Goal: Transaction & Acquisition: Purchase product/service

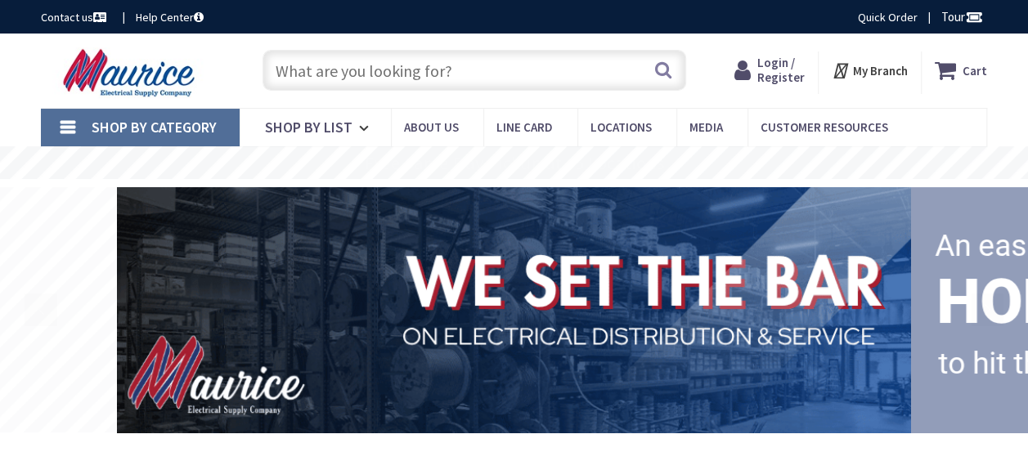
click at [757, 69] on icon at bounding box center [745, 70] width 23 height 29
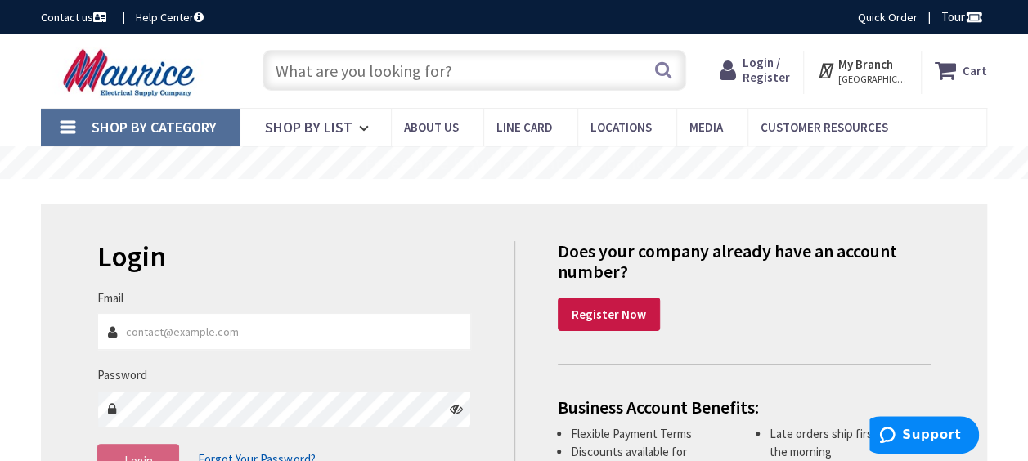
scroll to position [164, 0]
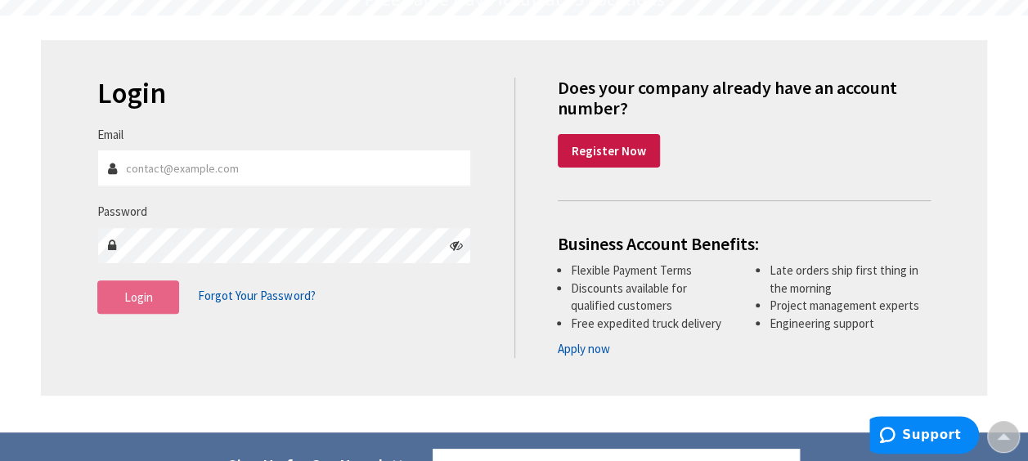
type input "[PERSON_NAME][EMAIL_ADDRESS][PERSON_NAME][DOMAIN_NAME]"
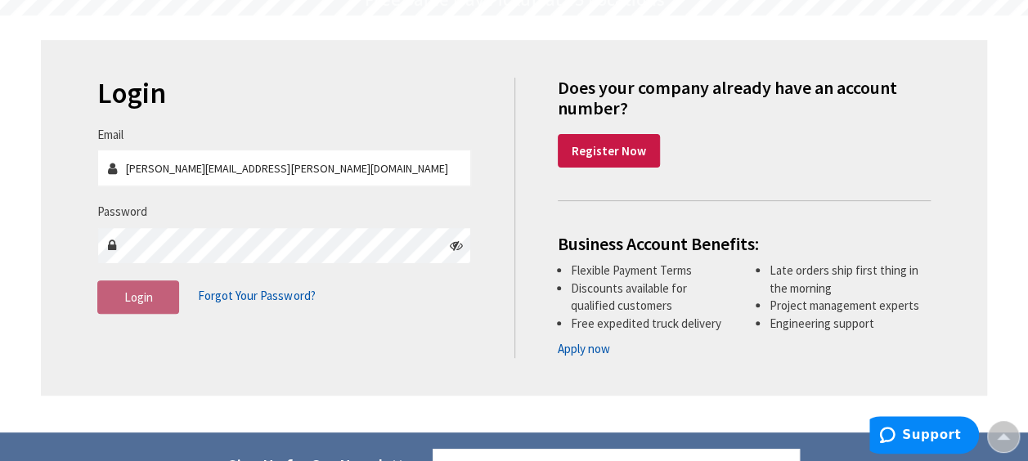
click at [149, 299] on span "Login" at bounding box center [138, 298] width 29 height 16
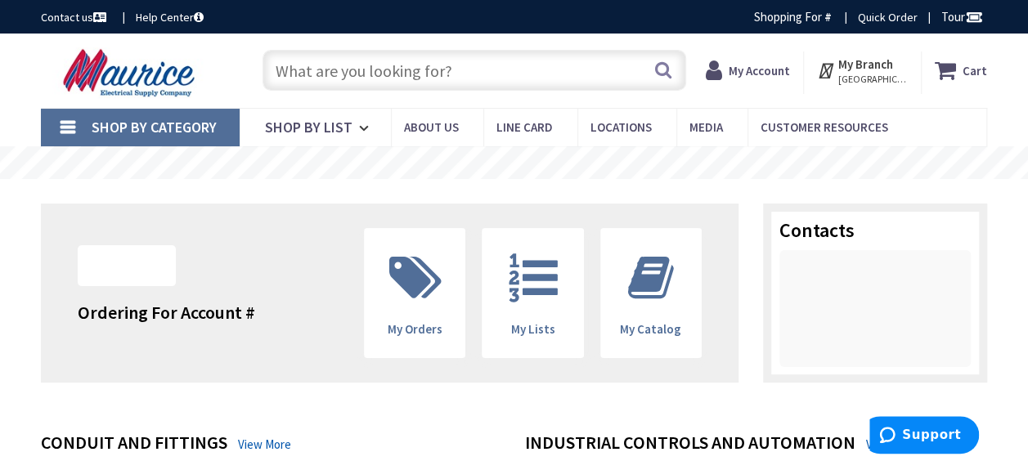
click at [473, 75] on input "text" at bounding box center [475, 70] width 424 height 41
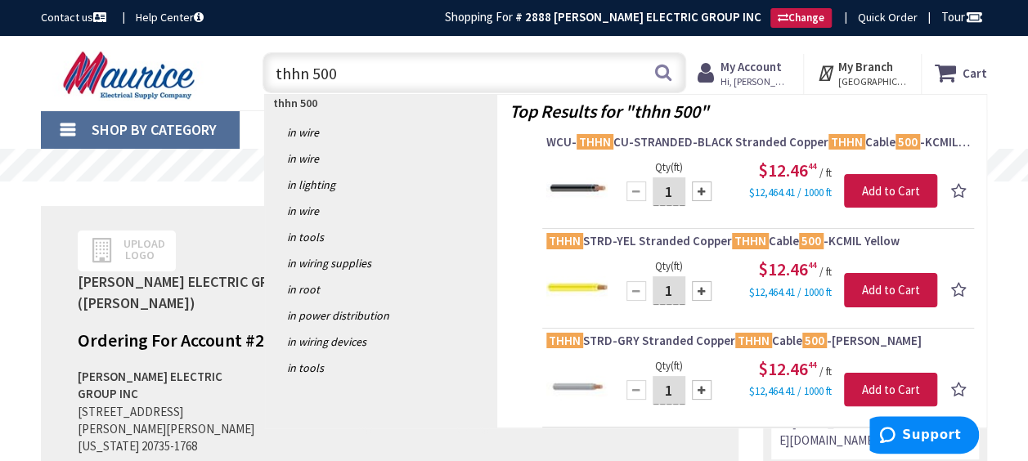
click at [411, 69] on input "thhn 500" at bounding box center [475, 72] width 424 height 41
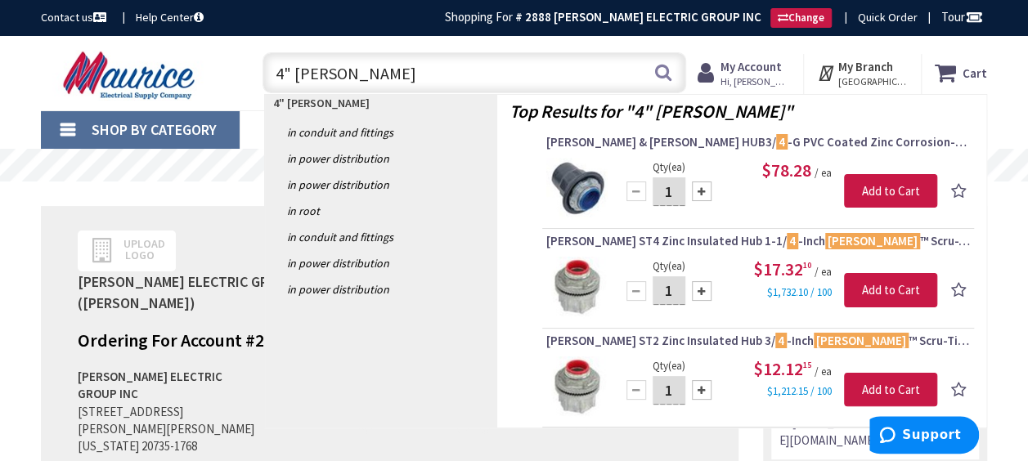
type input "4" myers hub"
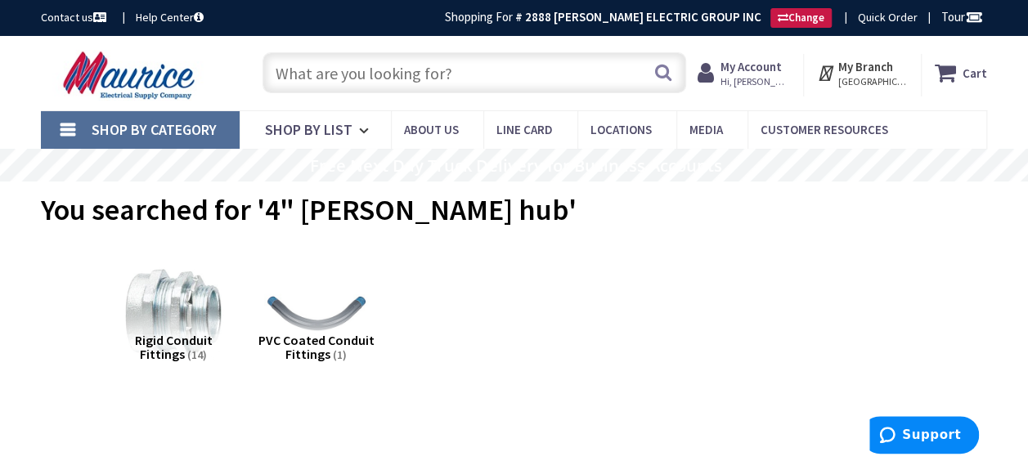
click at [468, 82] on input "text" at bounding box center [475, 72] width 424 height 41
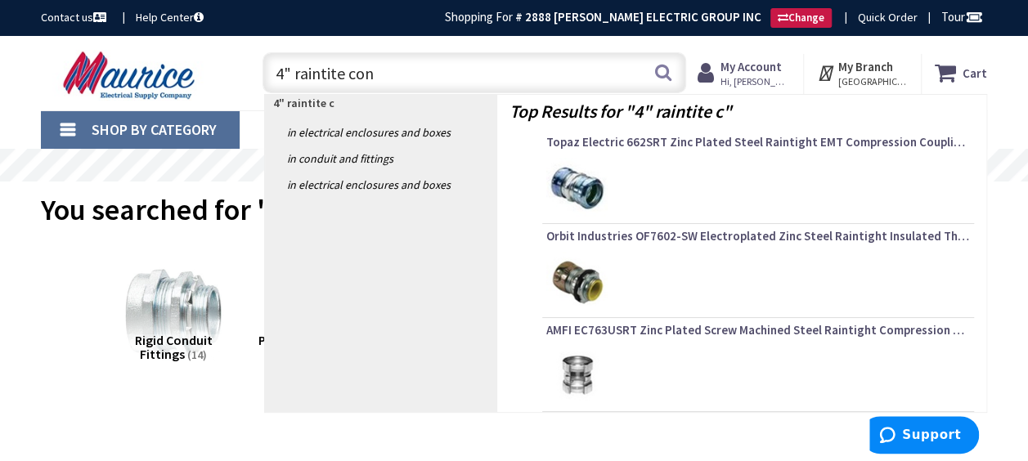
type input "4" raintite conn"
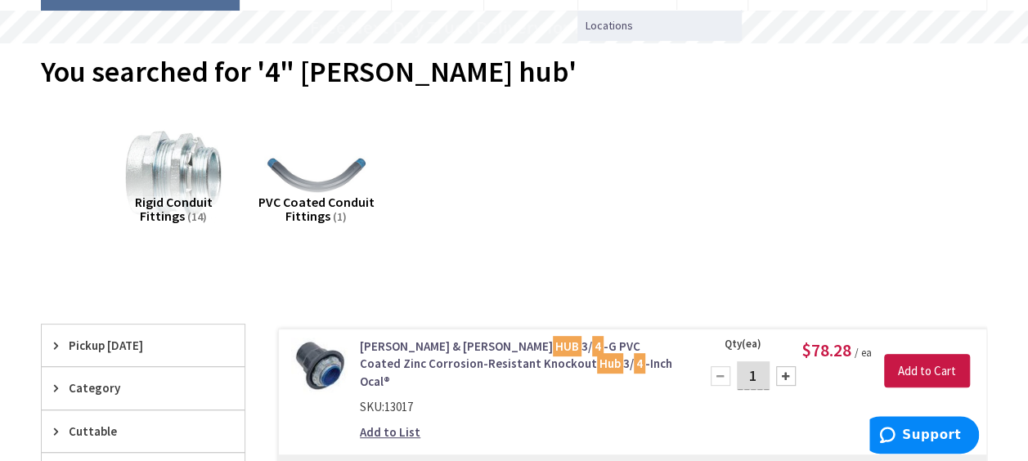
scroll to position [245, 0]
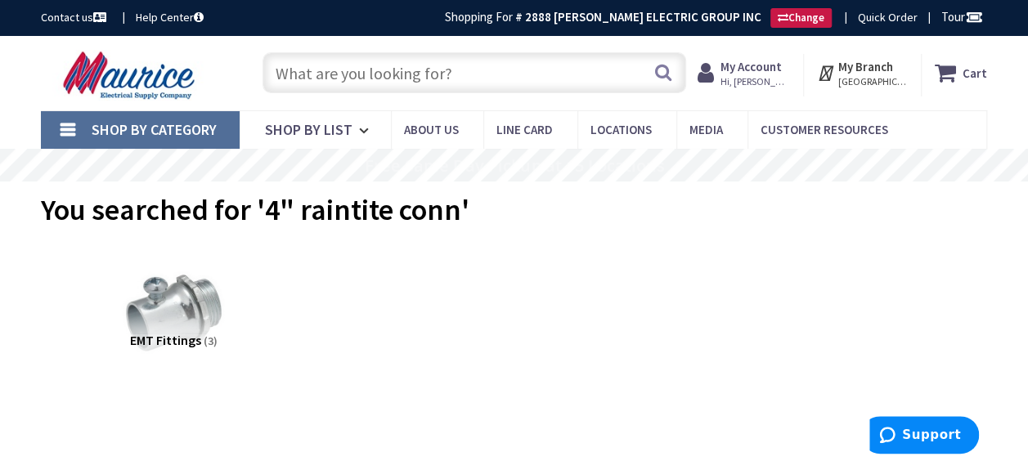
click at [468, 80] on input "text" at bounding box center [475, 72] width 424 height 41
click at [467, 79] on input "text" at bounding box center [475, 72] width 424 height 41
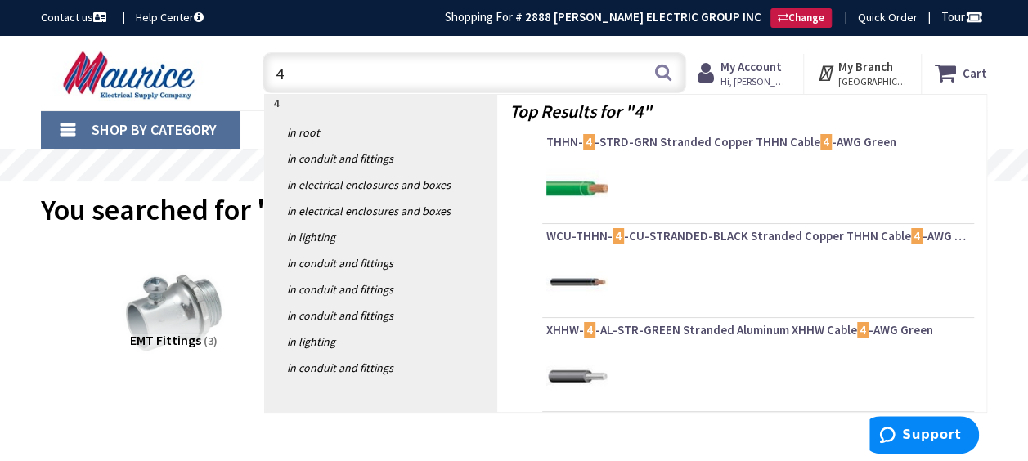
type input "4""
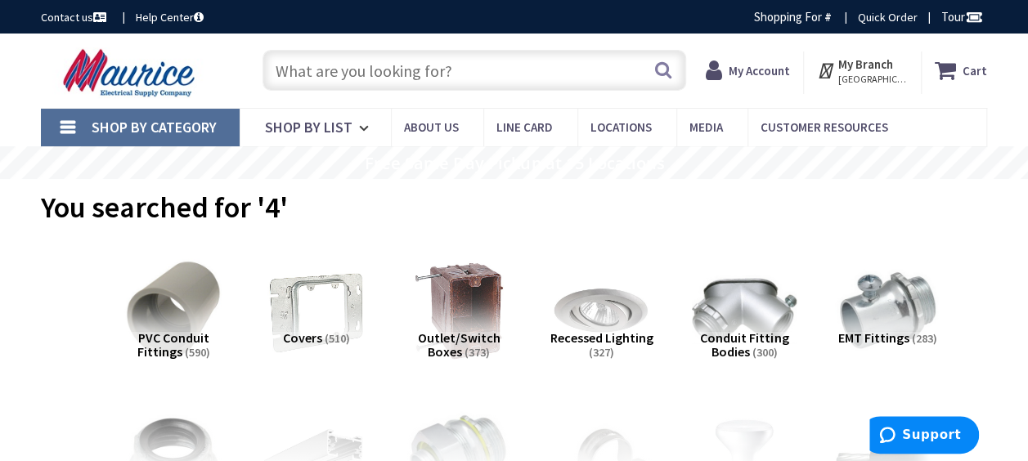
click at [467, 79] on input "text" at bounding box center [475, 70] width 424 height 41
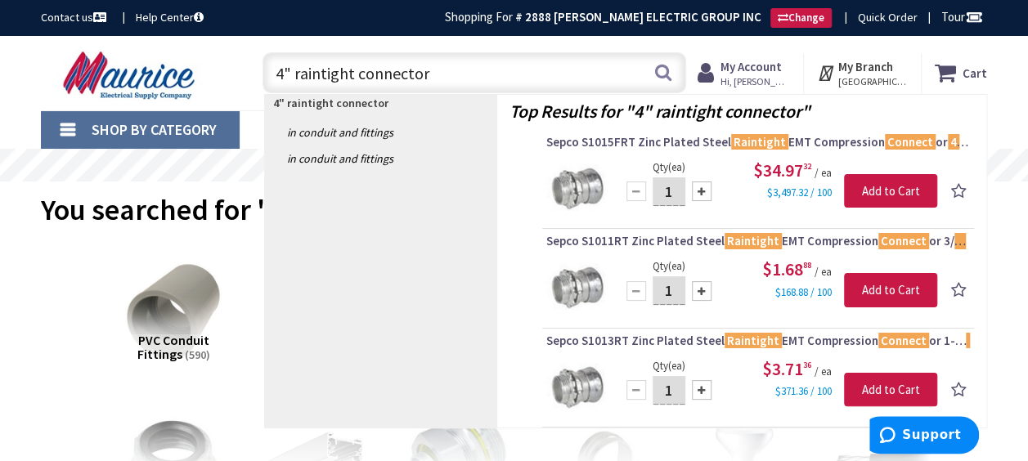
type input "4" raintight connectors"
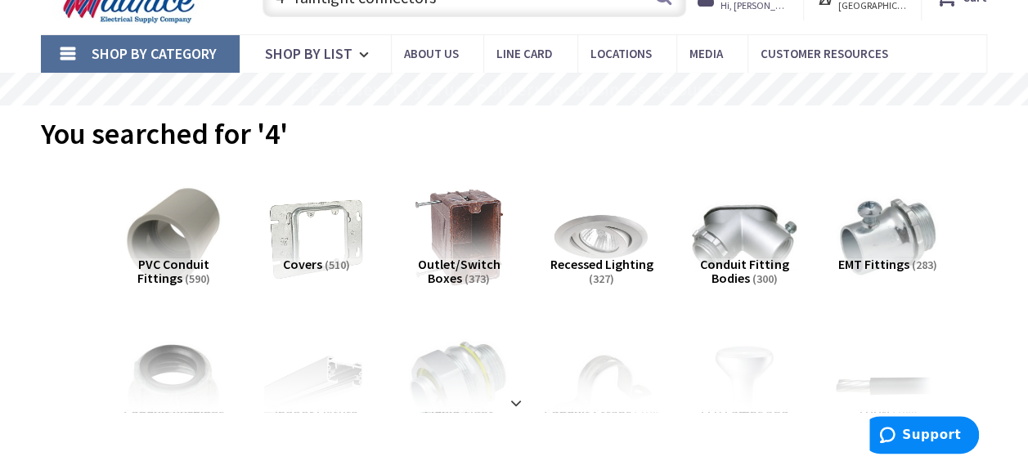
scroll to position [164, 0]
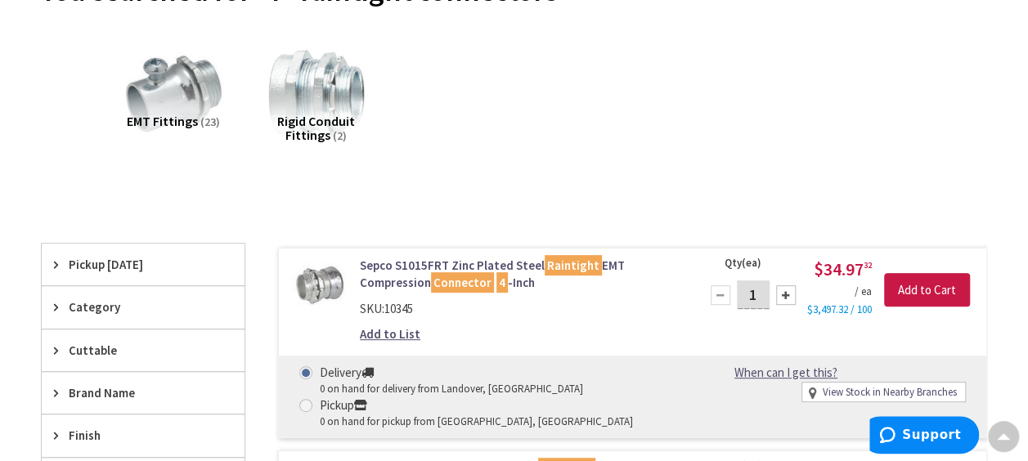
scroll to position [245, 0]
